Goal: Information Seeking & Learning: Learn about a topic

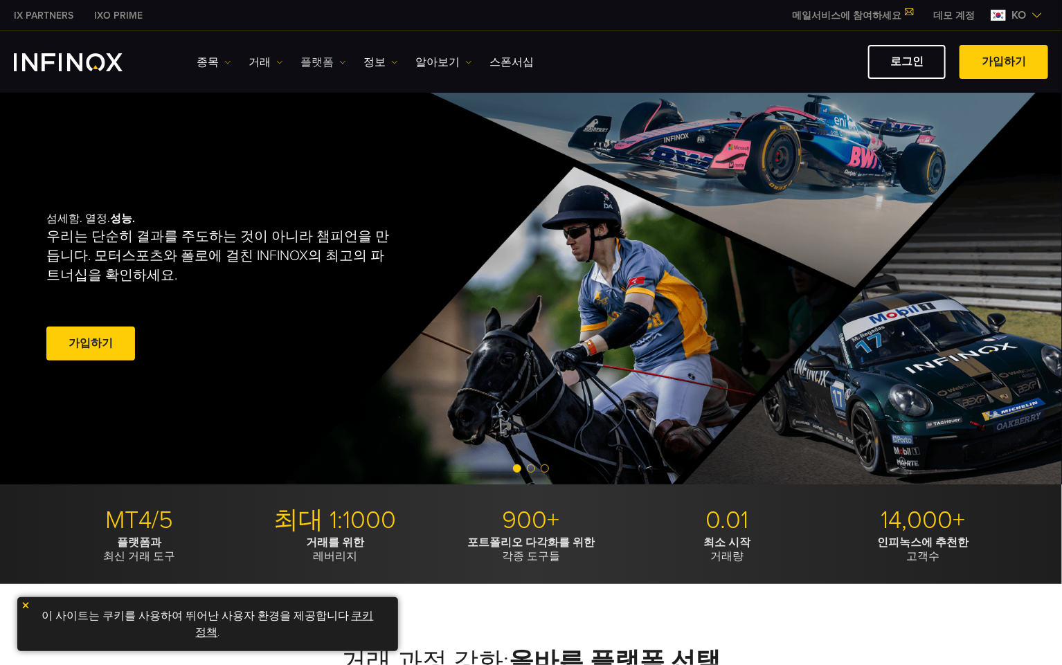
click at [309, 66] on link "플랫폼" at bounding box center [323, 62] width 46 height 17
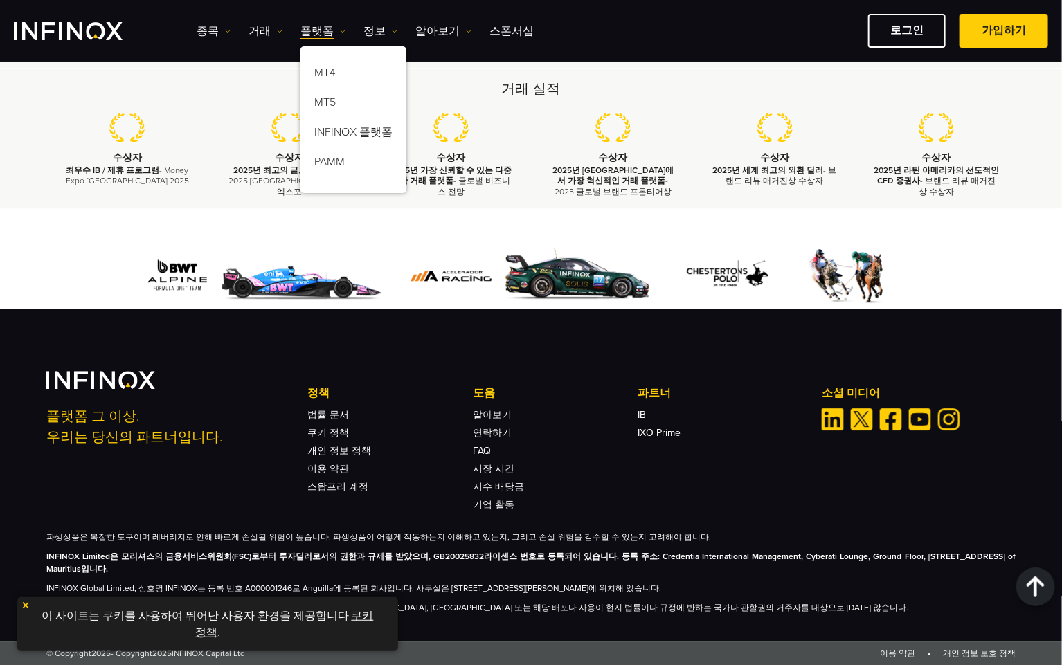
scroll to position [4016, 0]
click at [602, 503] on li "기업 활동" at bounding box center [555, 501] width 165 height 18
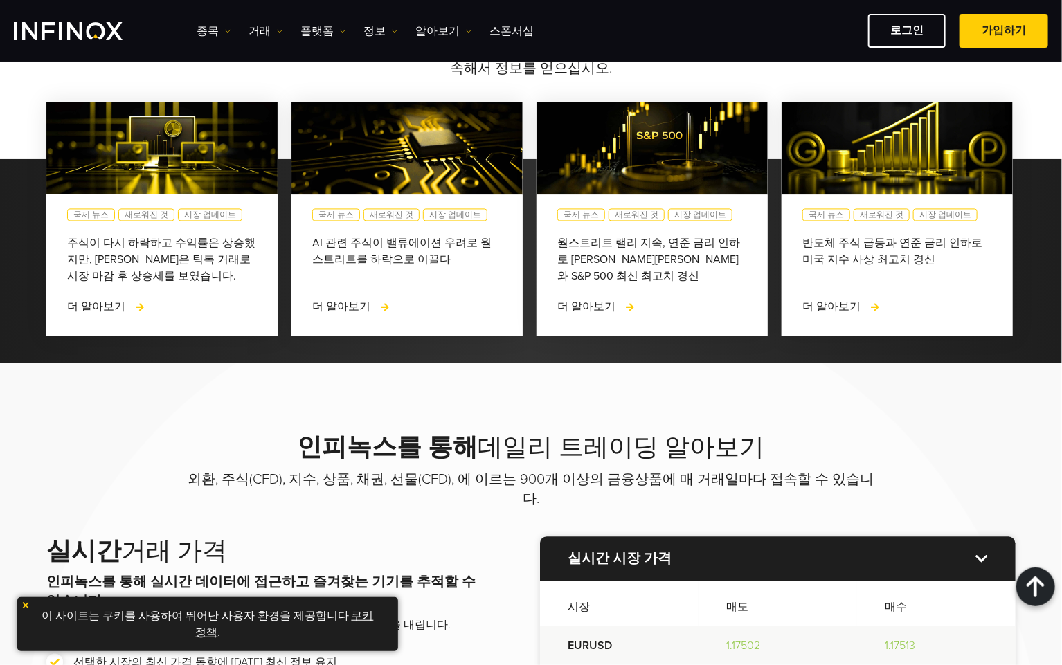
scroll to position [0, 0]
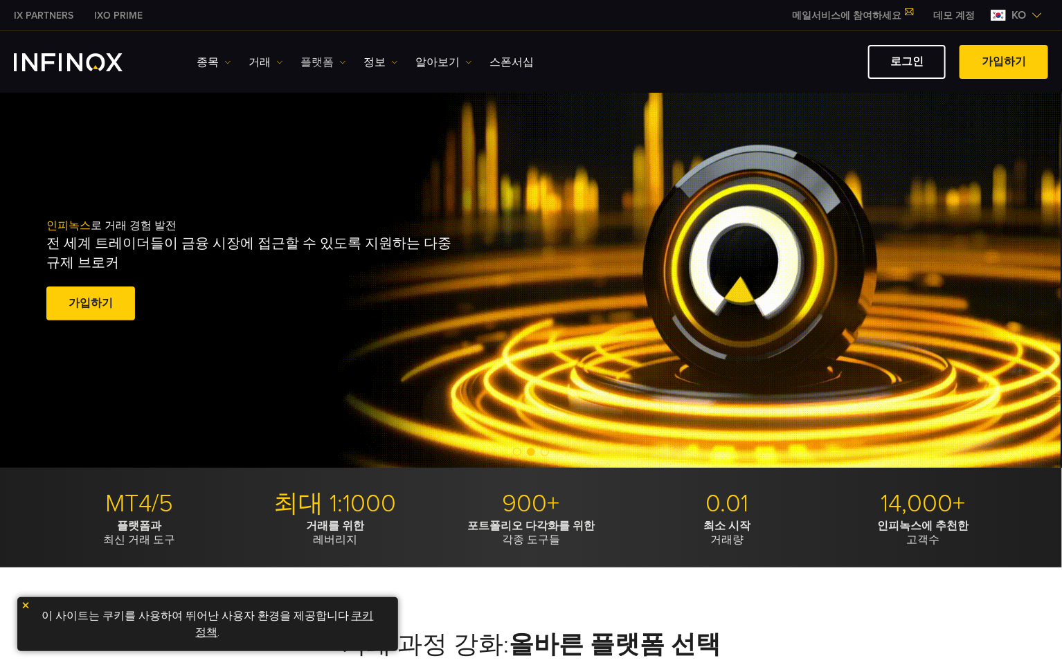
click at [307, 58] on link "플랫폼" at bounding box center [323, 62] width 46 height 17
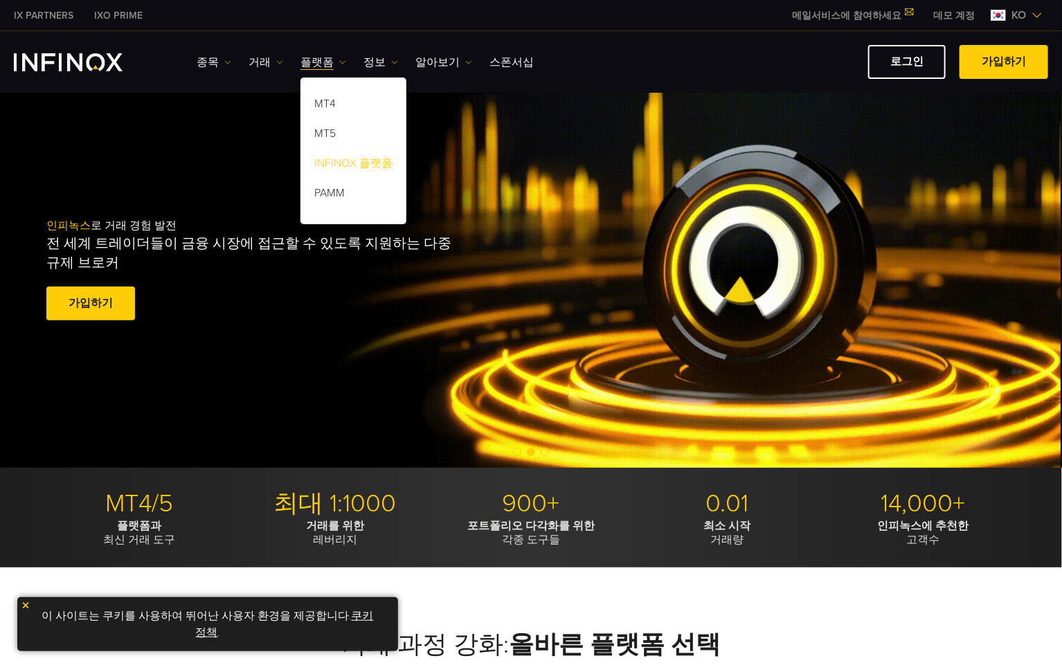
click at [356, 168] on link "INFINOX 플랫폼" at bounding box center [353, 166] width 106 height 30
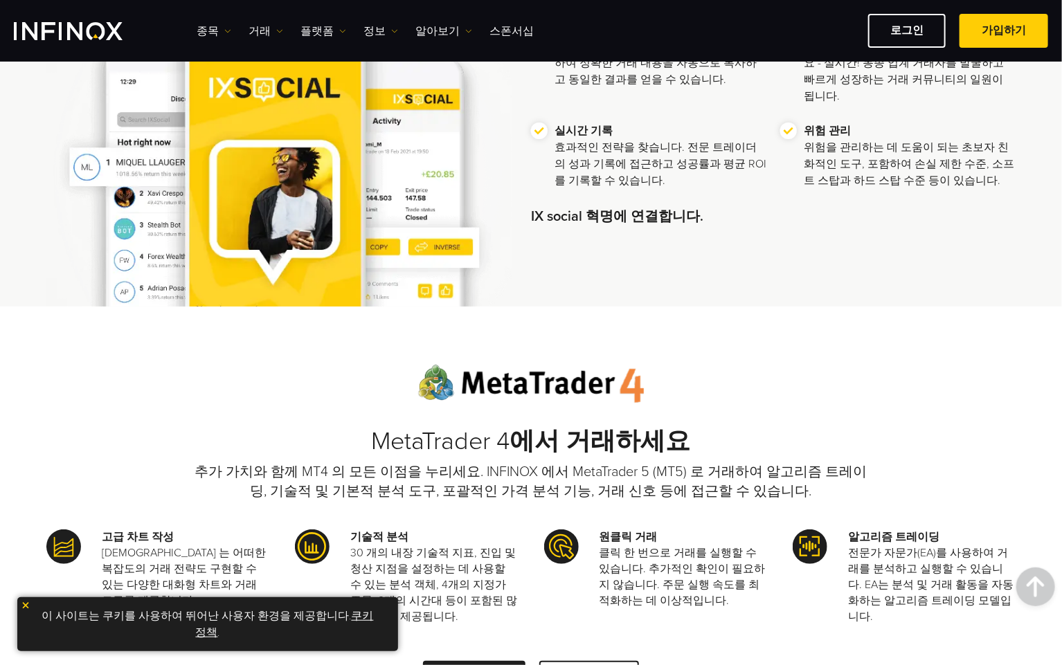
scroll to position [1794, 0]
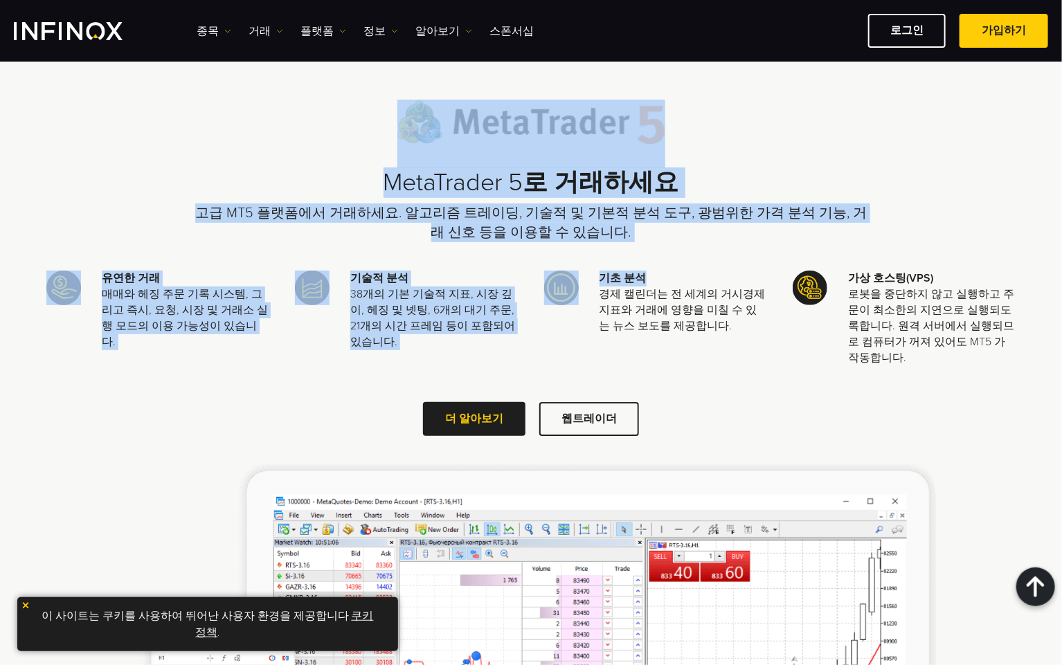
drag, startPoint x: 390, startPoint y: 152, endPoint x: 709, endPoint y: 276, distance: 341.4
click at [709, 276] on div "MetaTrader 5 로 거래하세요 고급 MT5 플랫폼에서 거래하세요. 알고리즘 트레이딩, 기술적 및 기본적 분석 도구, 광범위한 가격 분석…" at bounding box center [530, 469] width 969 height 739
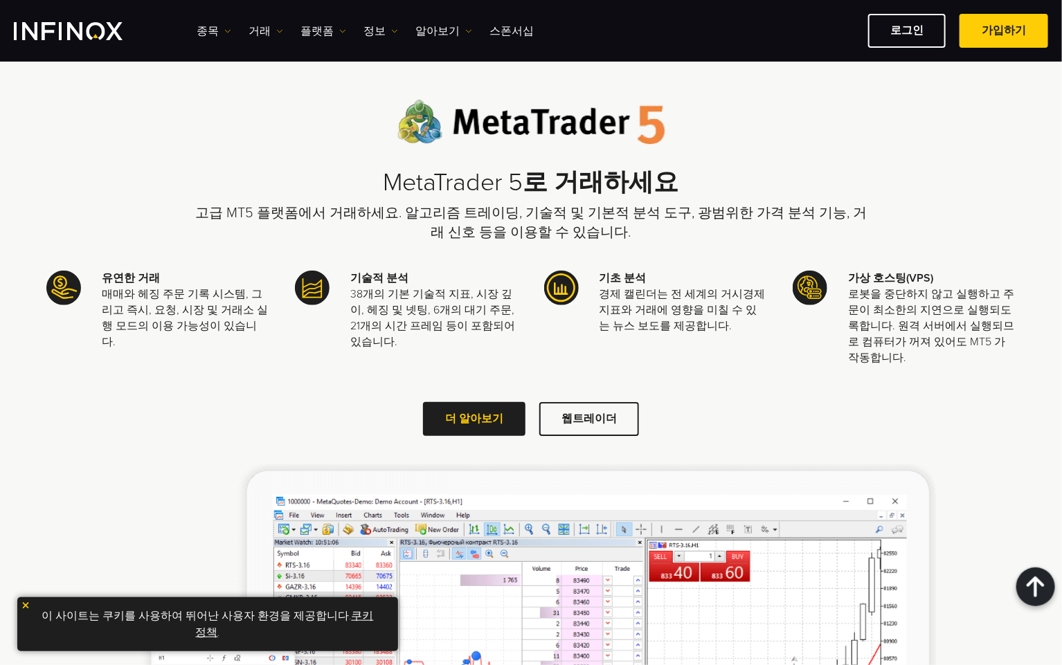
click at [746, 435] on div "MetaTrader 5 로 거래하세요 고급 MT5 플랫폼에서 거래하세요. 알고리즘 트레이딩, 기술적 및 기본적 분석 도구, 광범위한 가격 분석…" at bounding box center [530, 469] width 969 height 739
click at [613, 432] on link "웹트레이더" at bounding box center [589, 419] width 100 height 34
